Goal: Find specific page/section: Find specific page/section

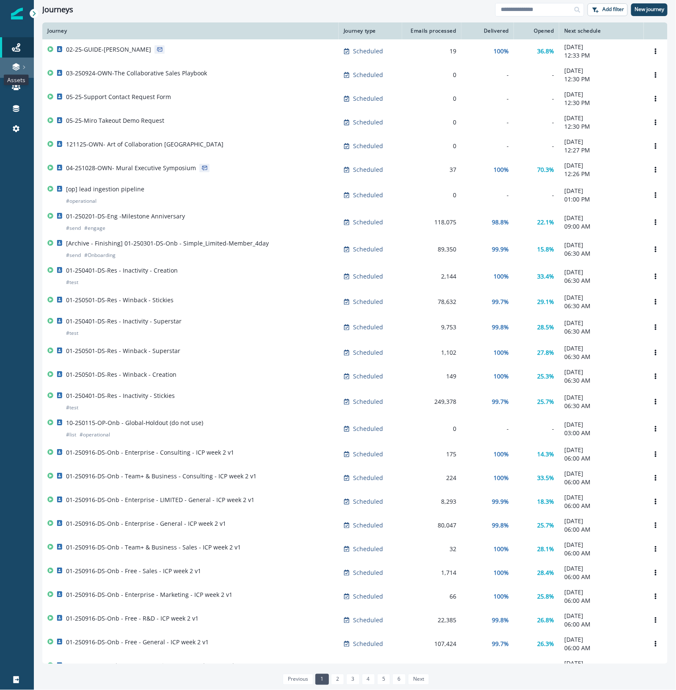
click at [16, 63] on icon at bounding box center [16, 67] width 8 height 8
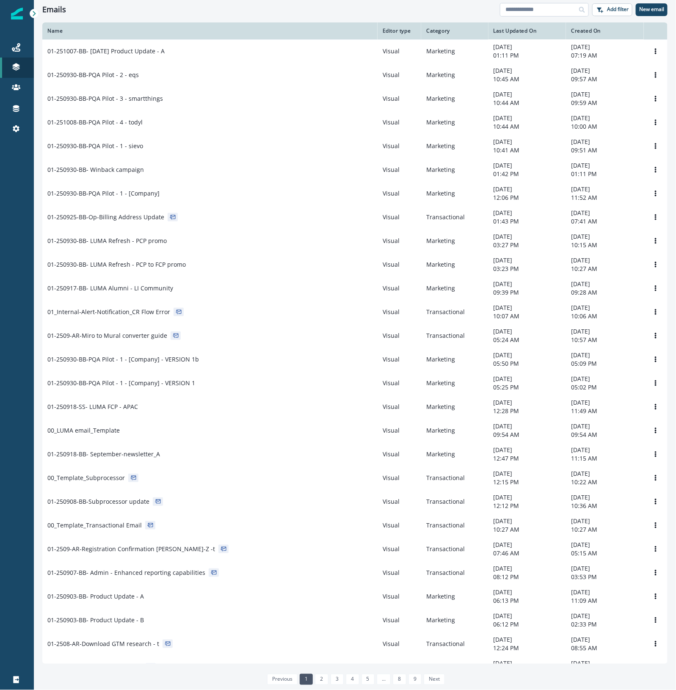
click at [549, 11] on input at bounding box center [544, 10] width 89 height 14
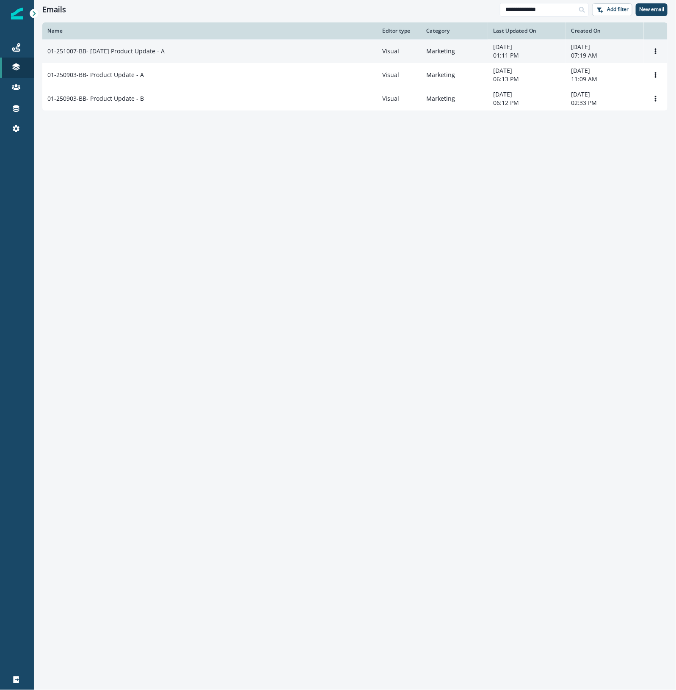
type input "**********"
click at [235, 49] on div "01-251007-BB- [DATE] Product Update - A" at bounding box center [209, 51] width 325 height 8
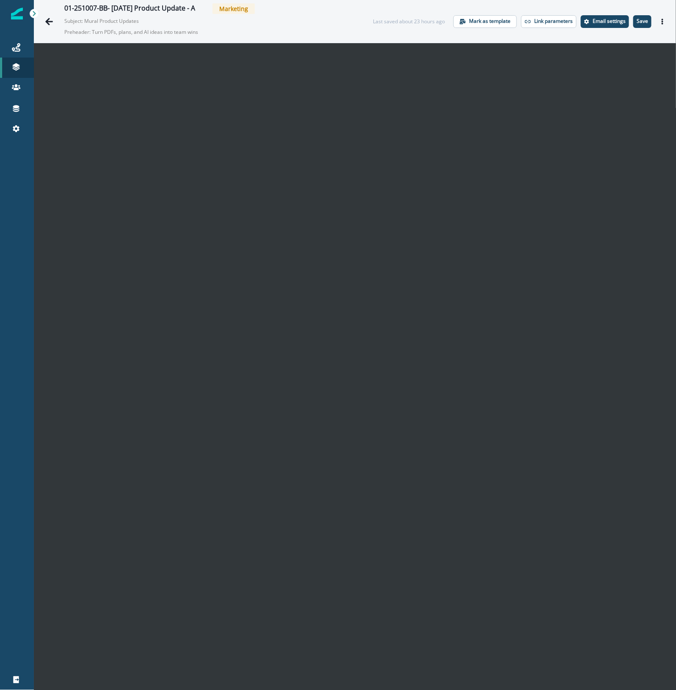
click at [636, 11] on div "01-251007-BB- [DATE] Product Update - A Marketing Subject: Mural Product Update…" at bounding box center [355, 21] width 643 height 43
click at [637, 19] on p "Save" at bounding box center [642, 21] width 11 height 6
click at [18, 335] on div at bounding box center [17, 409] width 34 height 521
